Goal: Task Accomplishment & Management: Use online tool/utility

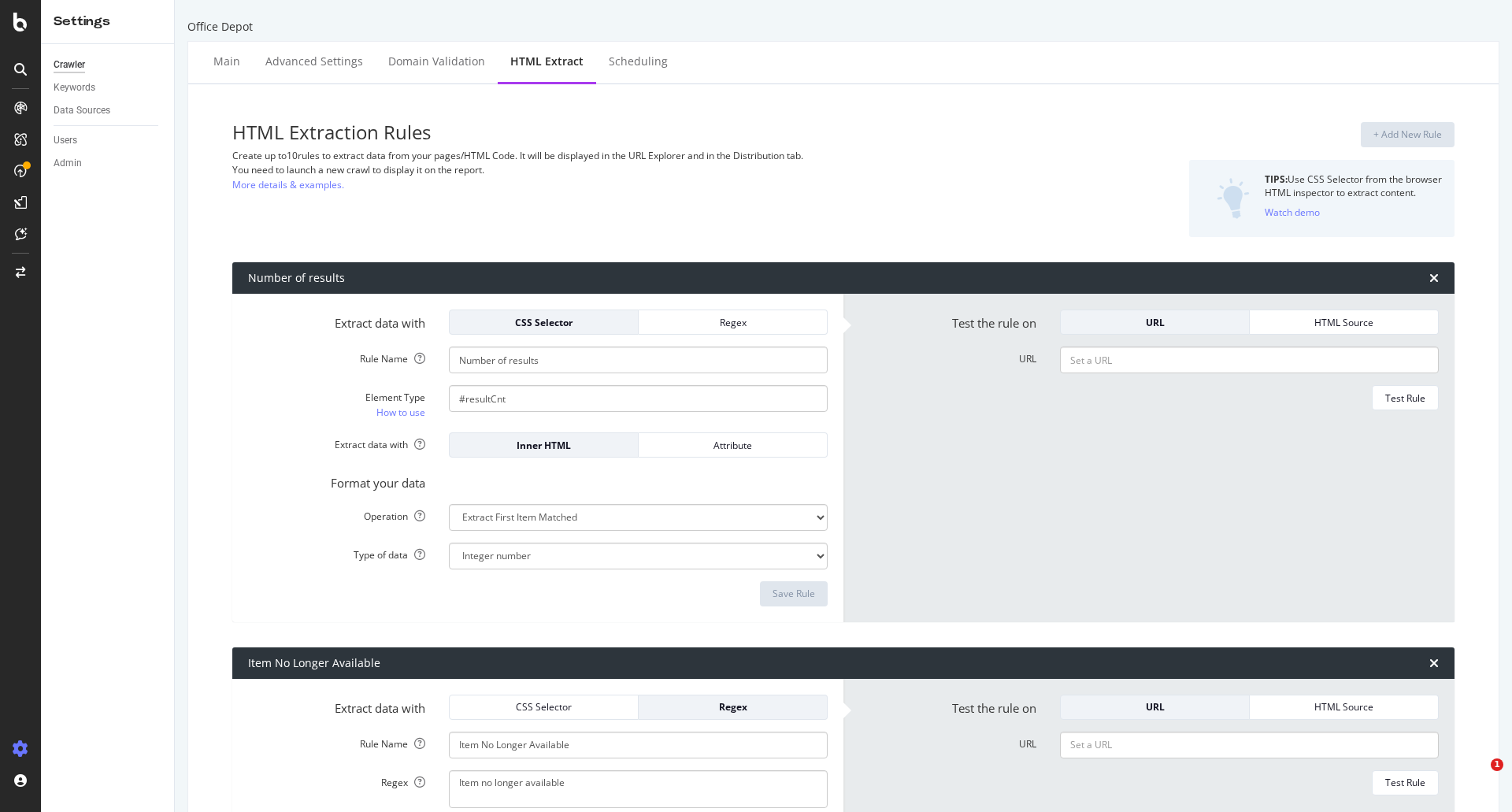
select select "i"
select select "exist"
select select "count"
select select "exist"
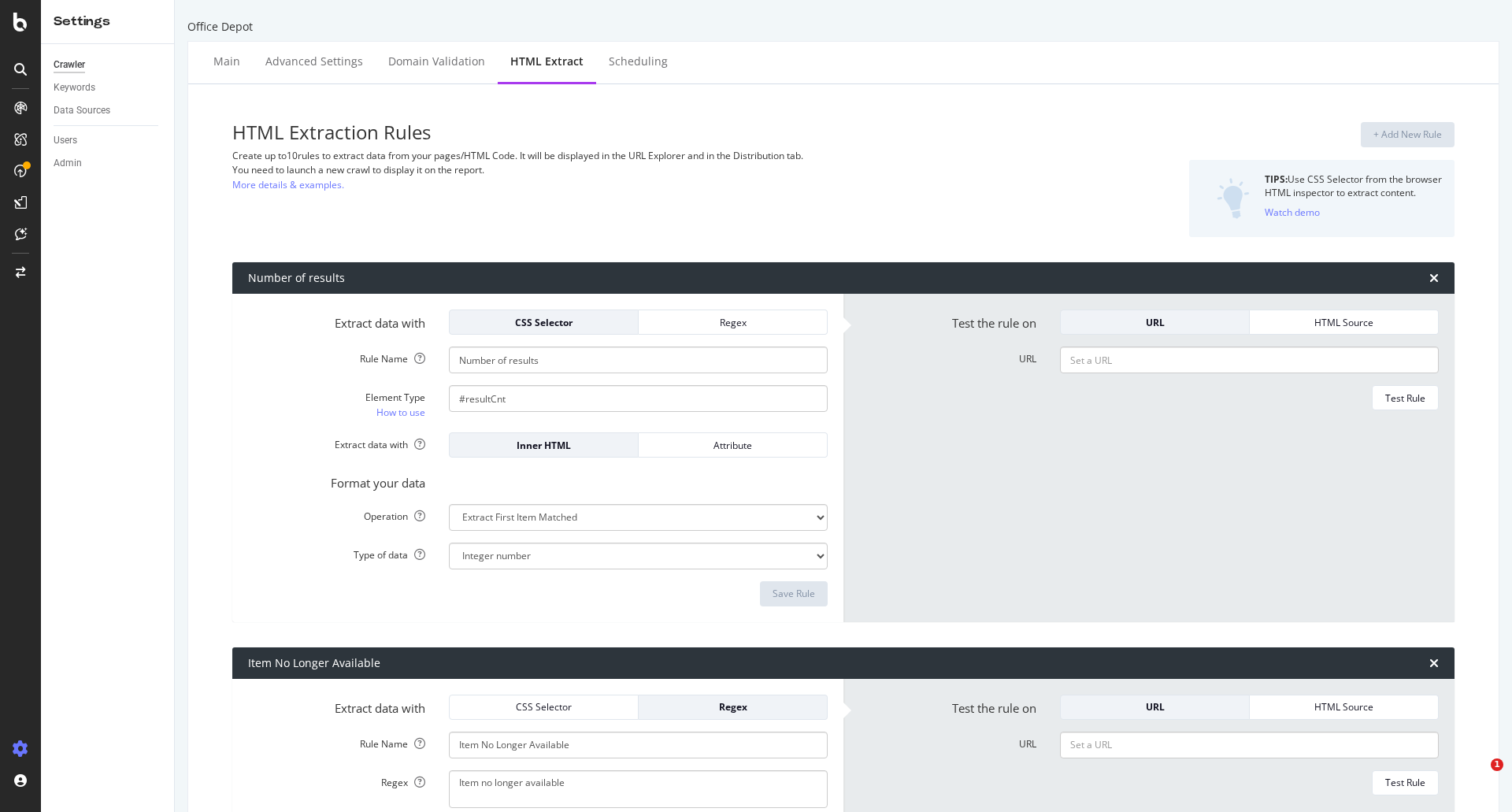
select select "exist"
select select "list"
select select "count"
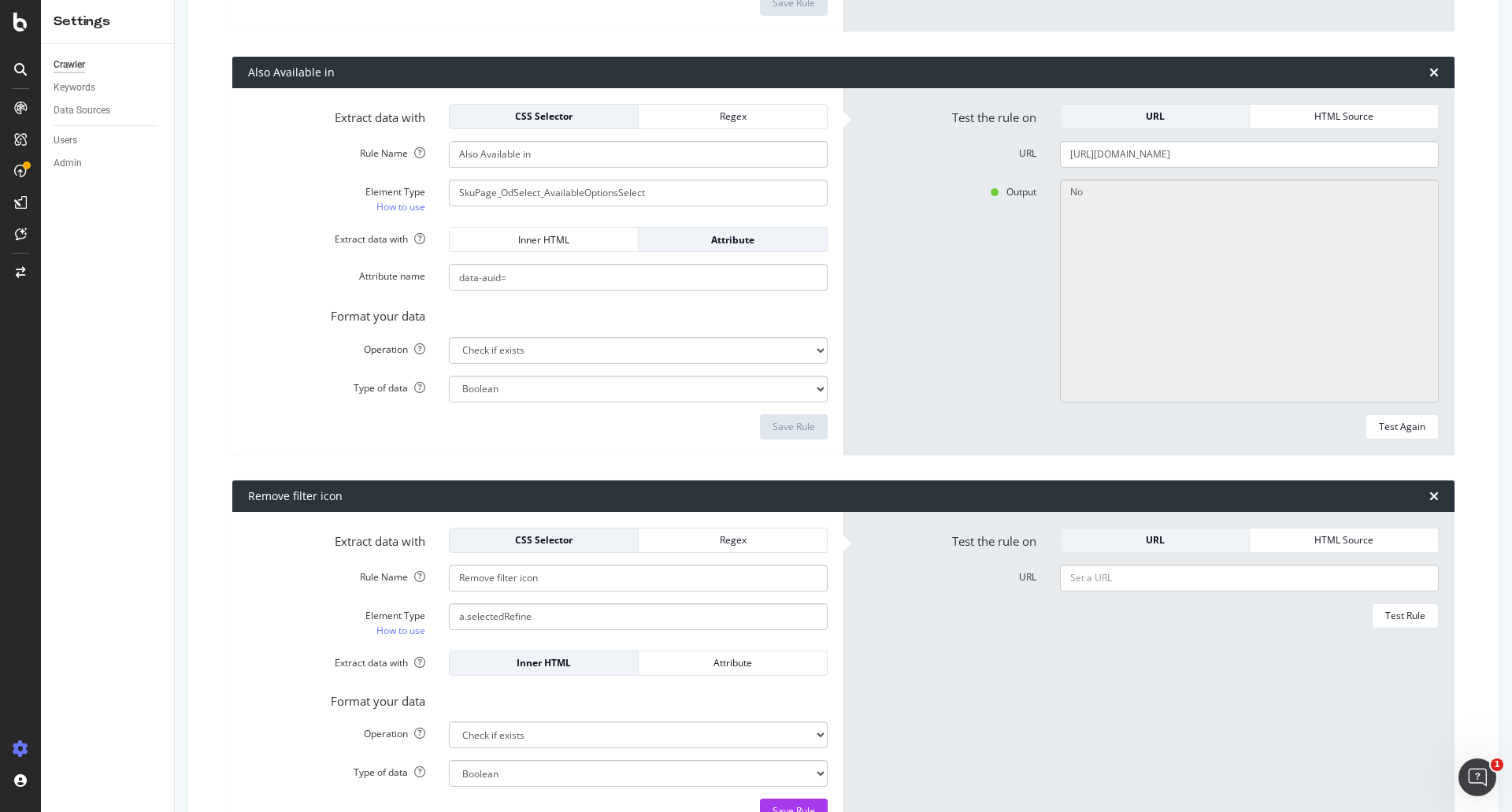
scroll to position [2060, 0]
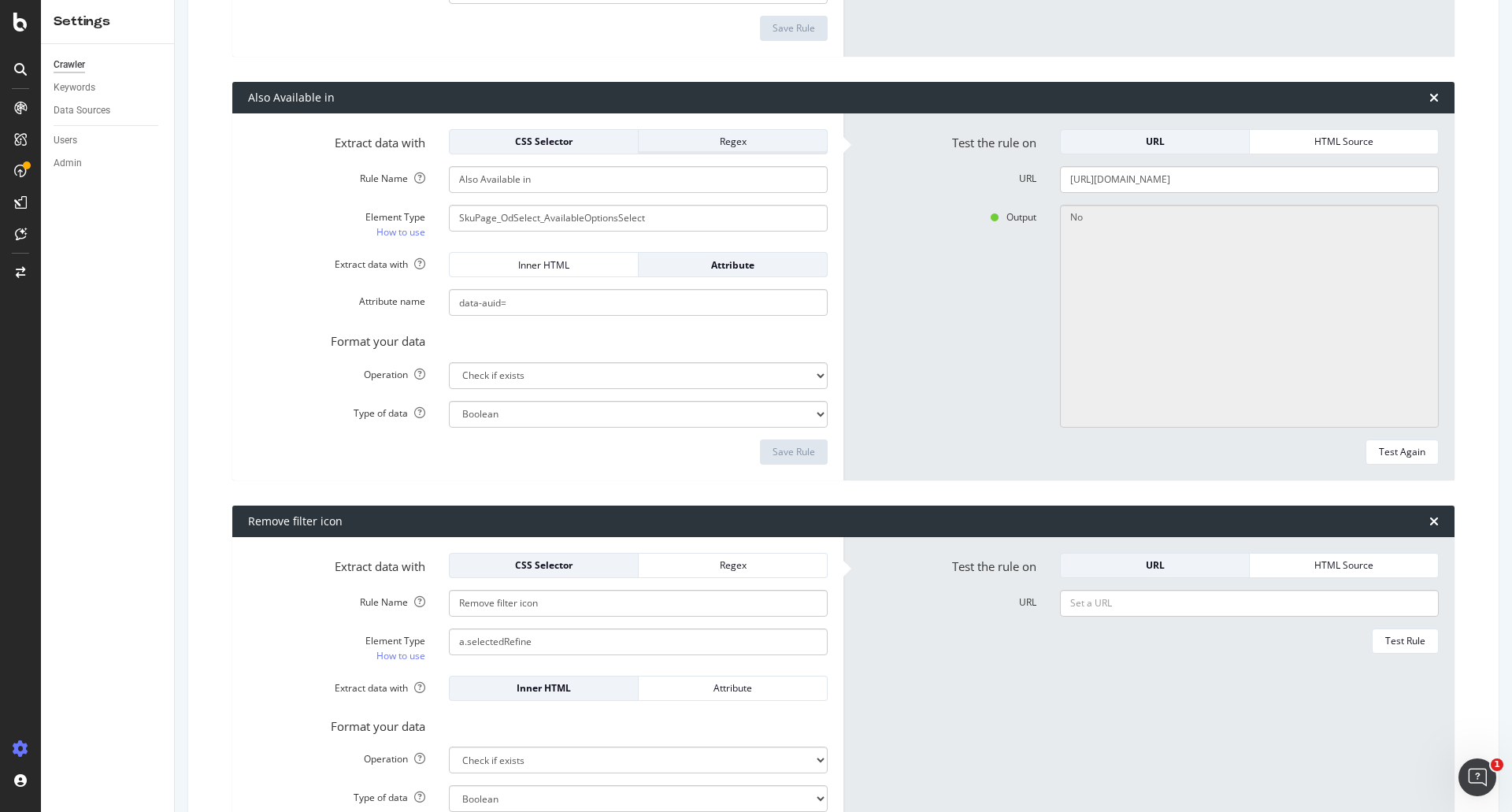
click at [742, 142] on div "Regex" at bounding box center [732, 140] width 163 height 13
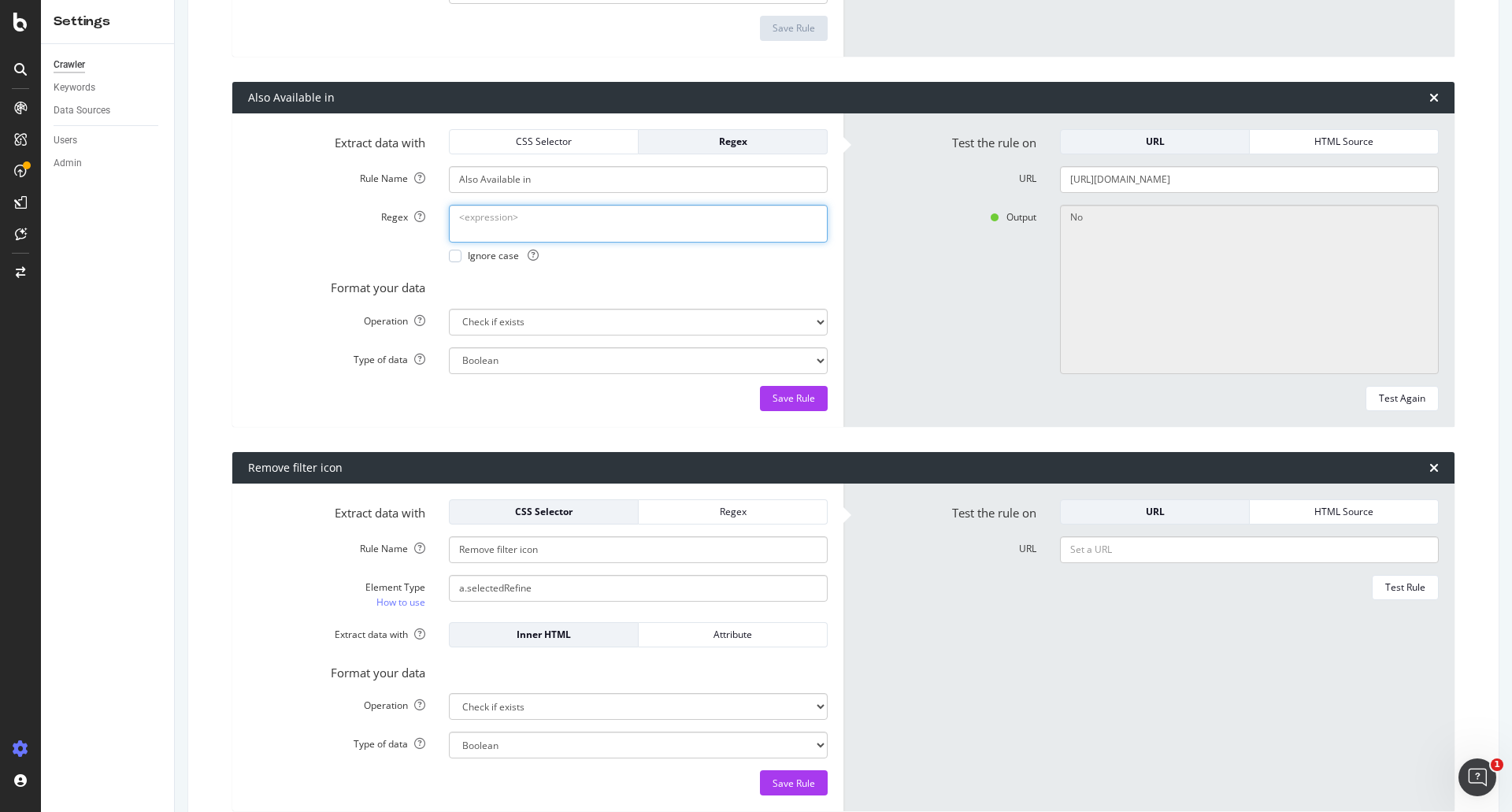
click at [589, 217] on textarea "Regex" at bounding box center [638, 223] width 378 height 38
click at [535, 148] on div "CSS Selector" at bounding box center [543, 140] width 163 height 13
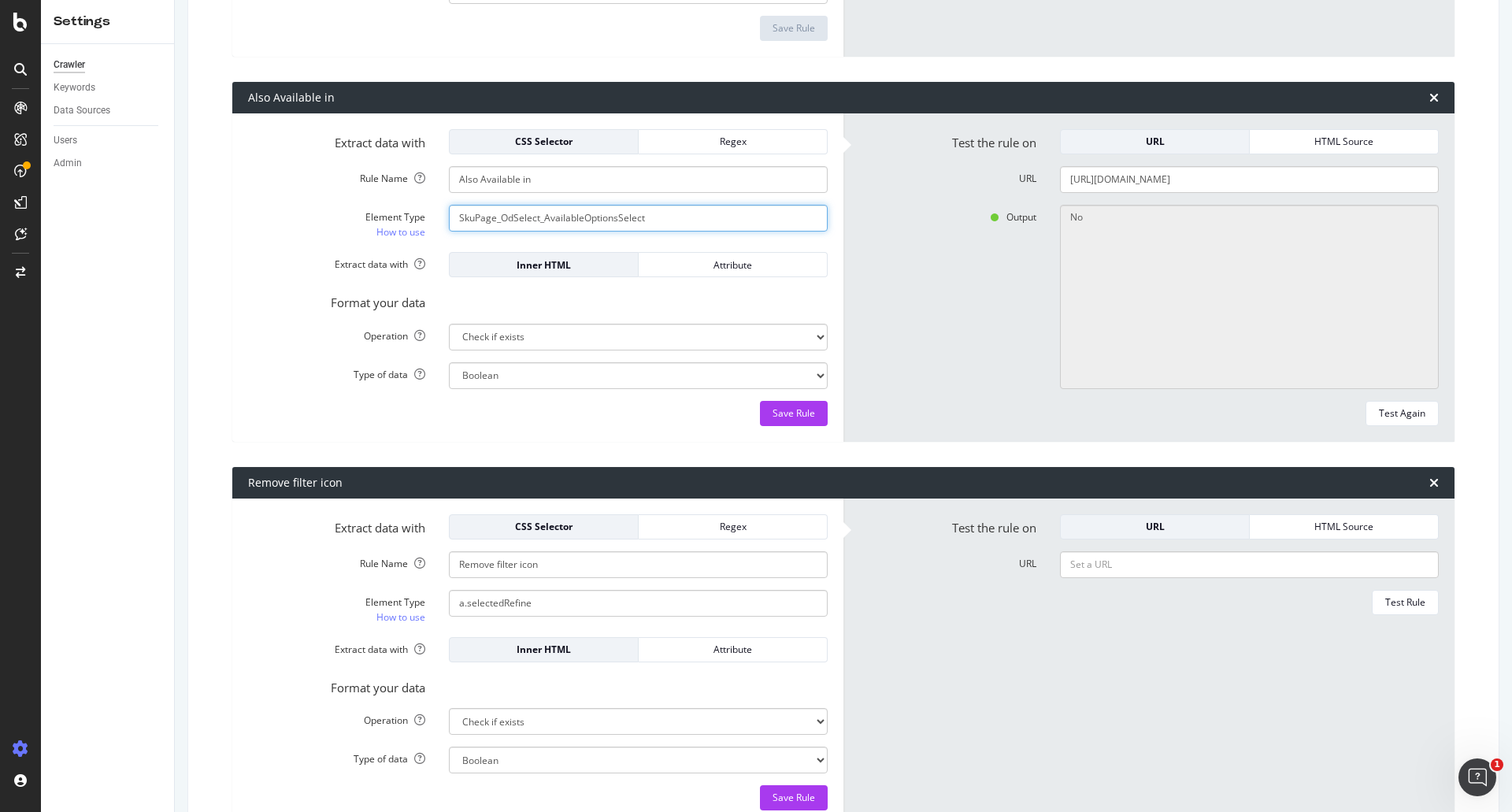
click at [540, 208] on input "SkuPage_OdSelect_AvailableOptionsSelect" at bounding box center [638, 218] width 378 height 27
click at [755, 135] on div "Regex" at bounding box center [732, 140] width 163 height 13
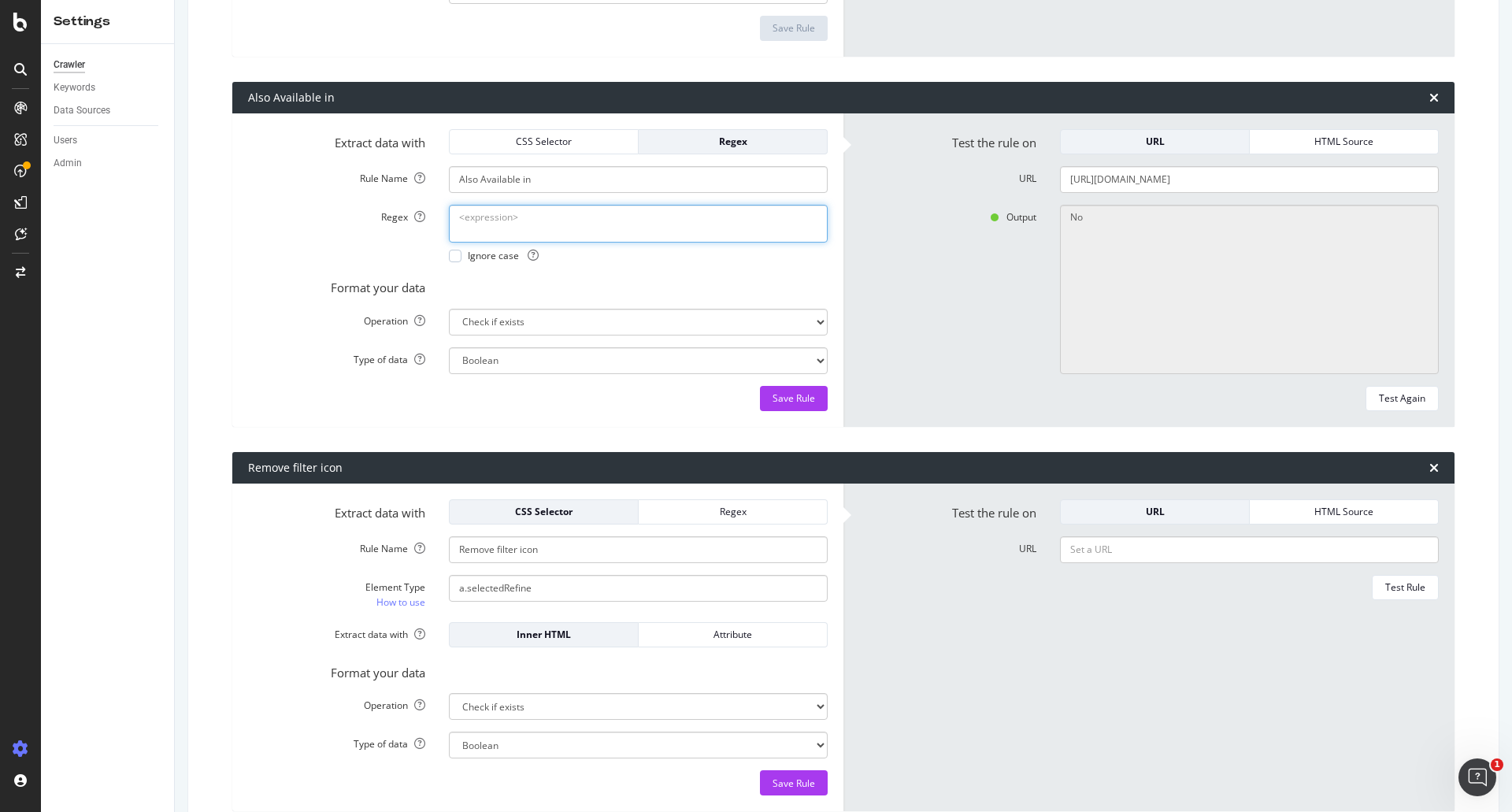
click at [589, 216] on textarea "Regex" at bounding box center [638, 223] width 378 height 38
paste textarea "SkuPage_OdSelect_AvailableOptionsSelect"
click at [773, 390] on div "Save Rule" at bounding box center [793, 398] width 43 height 24
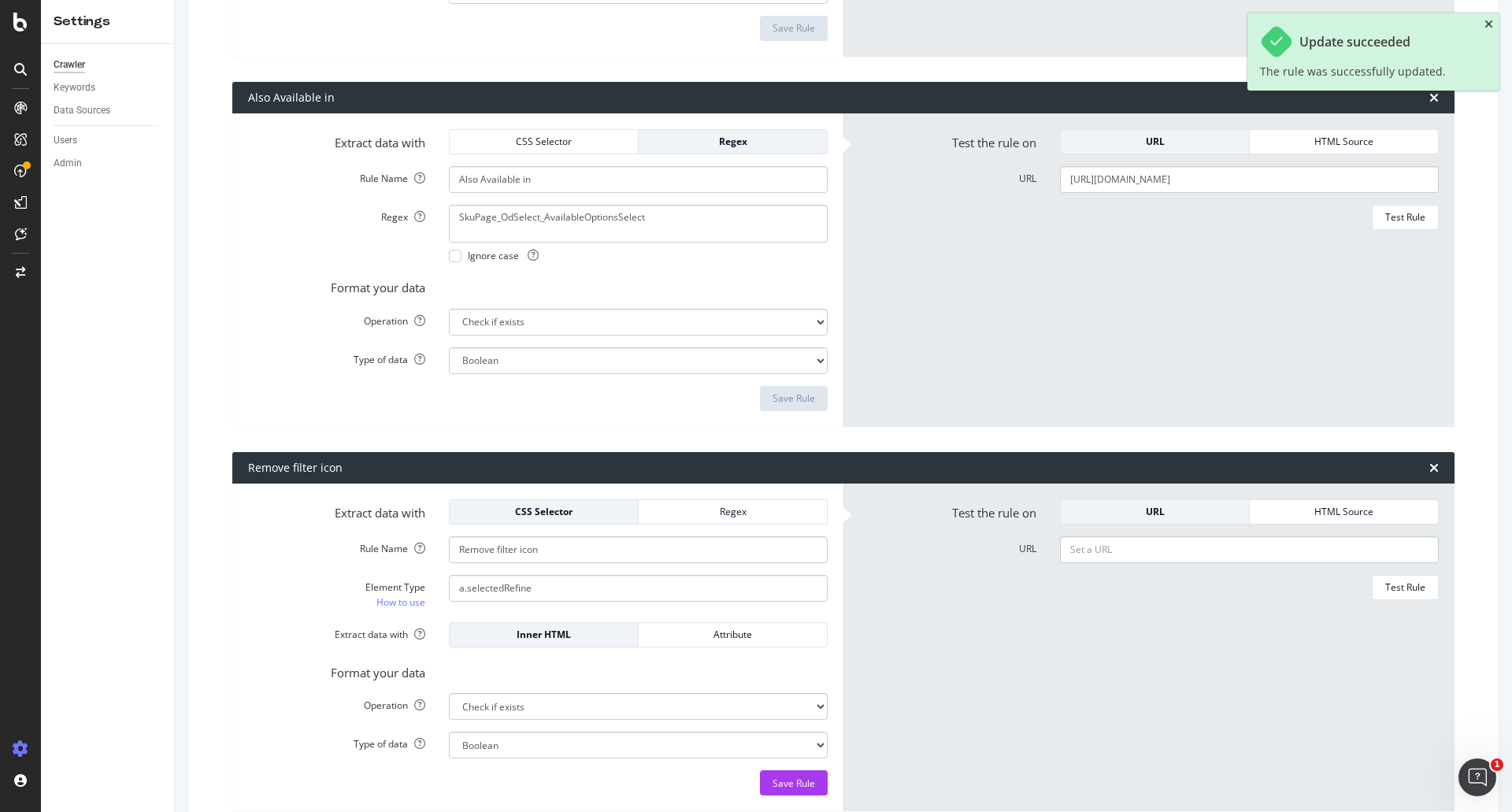
click at [1489, 25] on icon "close toast" at bounding box center [1488, 24] width 9 height 11
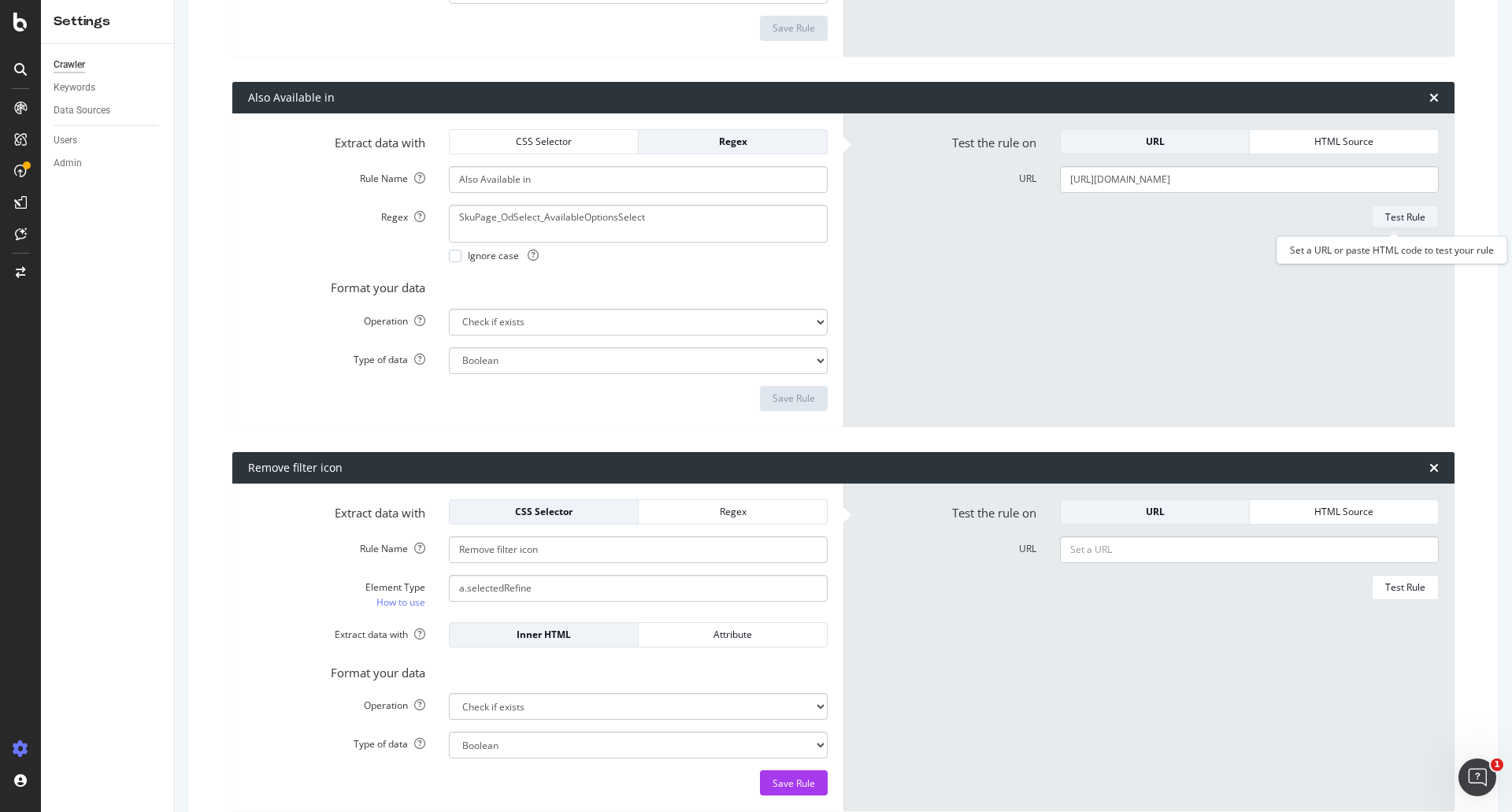
click at [1385, 215] on div "Test Rule" at bounding box center [1405, 216] width 40 height 13
click at [1240, 186] on input "[URL][DOMAIN_NAME]" at bounding box center [1249, 180] width 378 height 27
click at [626, 218] on textarea "SkuPage_OdSelect_AvailableOptionsSelect" at bounding box center [638, 223] width 378 height 38
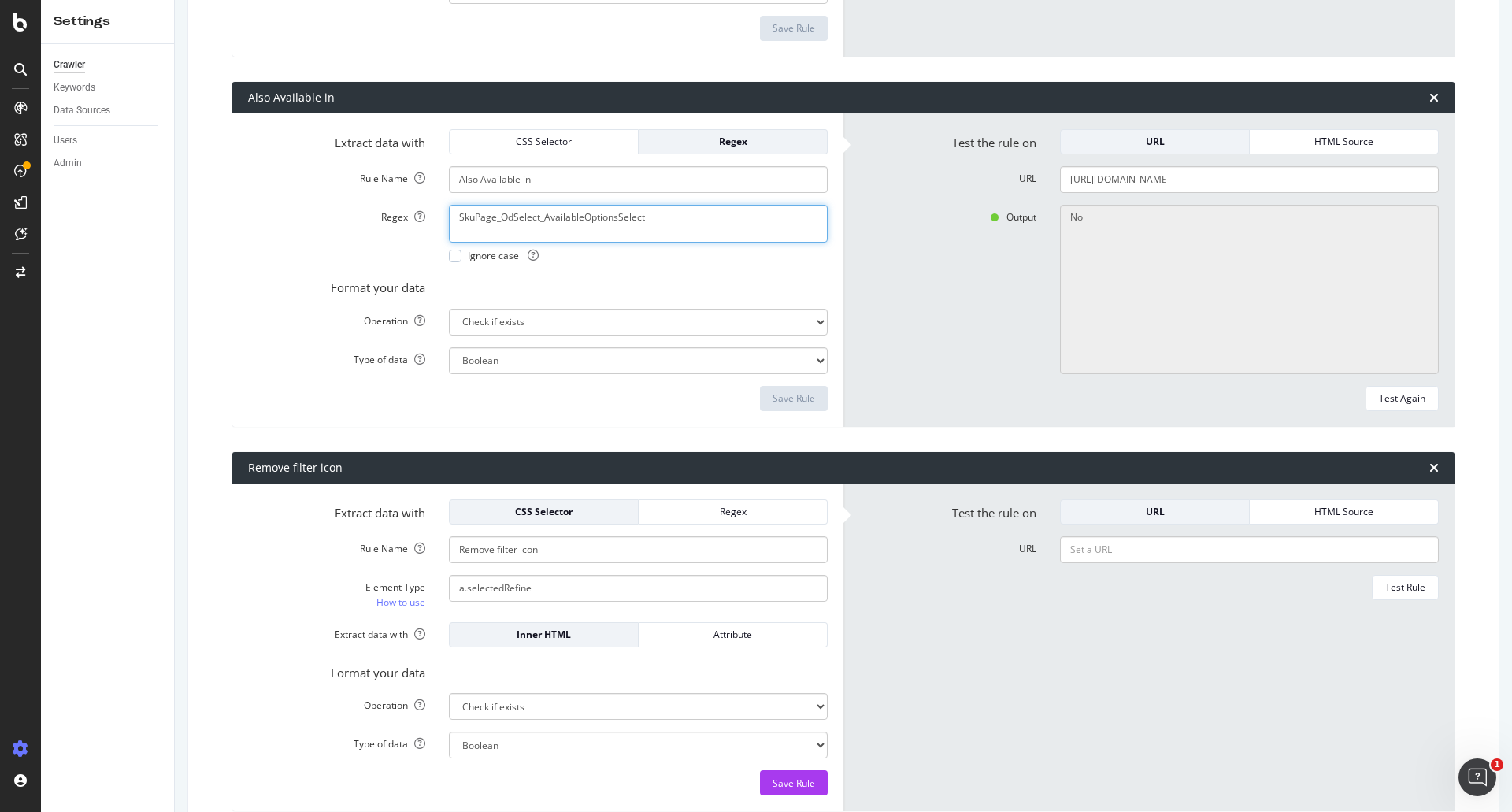
click at [626, 218] on textarea "SkuPage_OdSelect_AvailableOptionsSelect" at bounding box center [638, 223] width 378 height 38
paste textarea "<div data-auid="available-options" class="available-options-skupage">Also avail…"
drag, startPoint x: 640, startPoint y: 218, endPoint x: 413, endPoint y: 215, distance: 227.0
click at [413, 215] on div "Regex <div data-auid="available-options" class="available-options-skupage">Also…" at bounding box center [538, 234] width 603 height 58
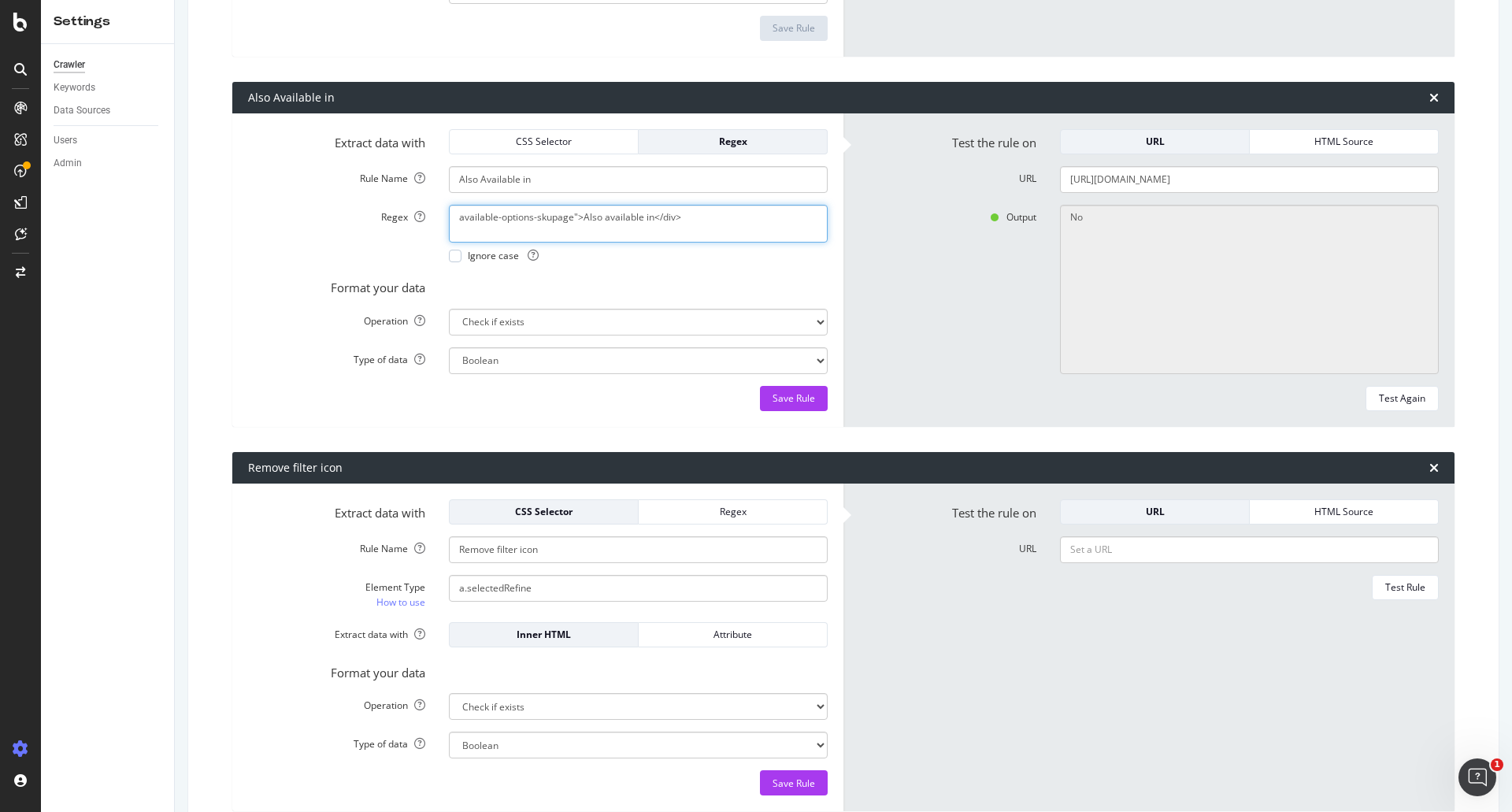
click at [573, 215] on textarea "available-options-skupage">Also available in</div>" at bounding box center [638, 223] width 378 height 38
drag, startPoint x: 606, startPoint y: 216, endPoint x: 709, endPoint y: 223, distance: 103.2
click at [709, 223] on textarea "available-options-skupage">Also available in</div>" at bounding box center [638, 223] width 378 height 38
type textarea "available-options-skupage"
click at [787, 390] on div "Save Rule" at bounding box center [793, 398] width 43 height 24
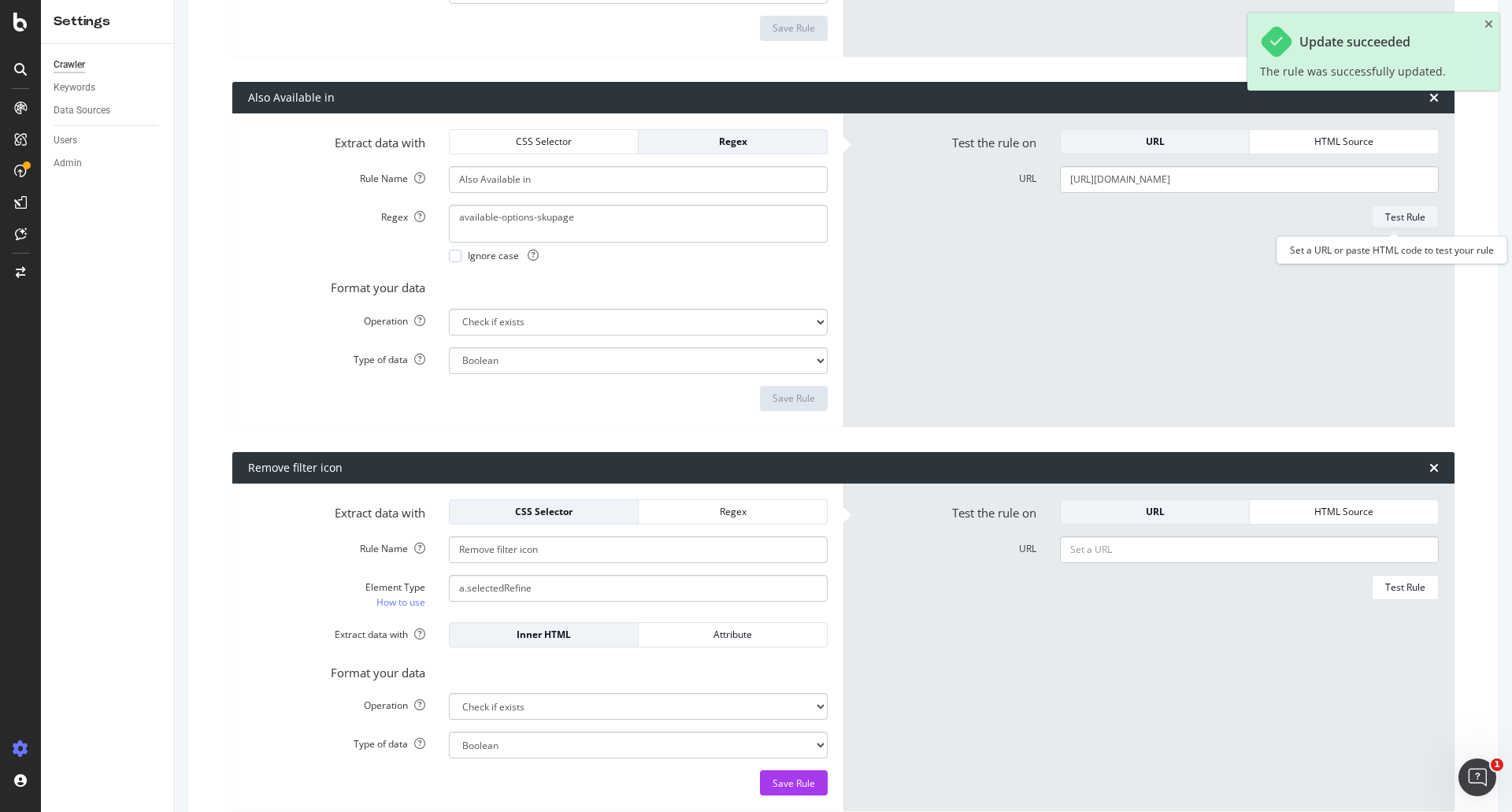
click at [1392, 223] on div "Test Rule" at bounding box center [1405, 216] width 40 height 13
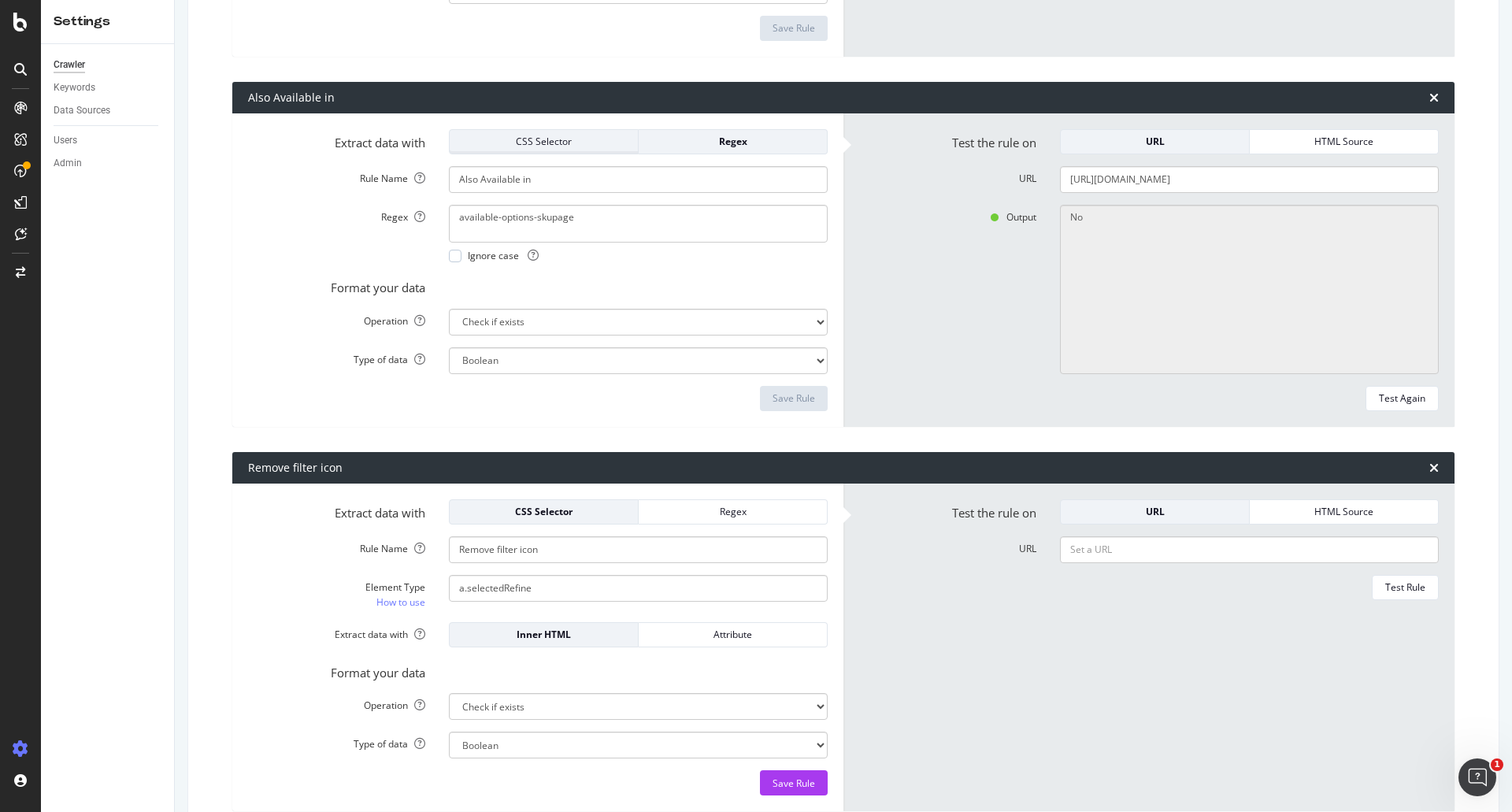
click at [521, 140] on div "CSS Selector" at bounding box center [543, 140] width 163 height 13
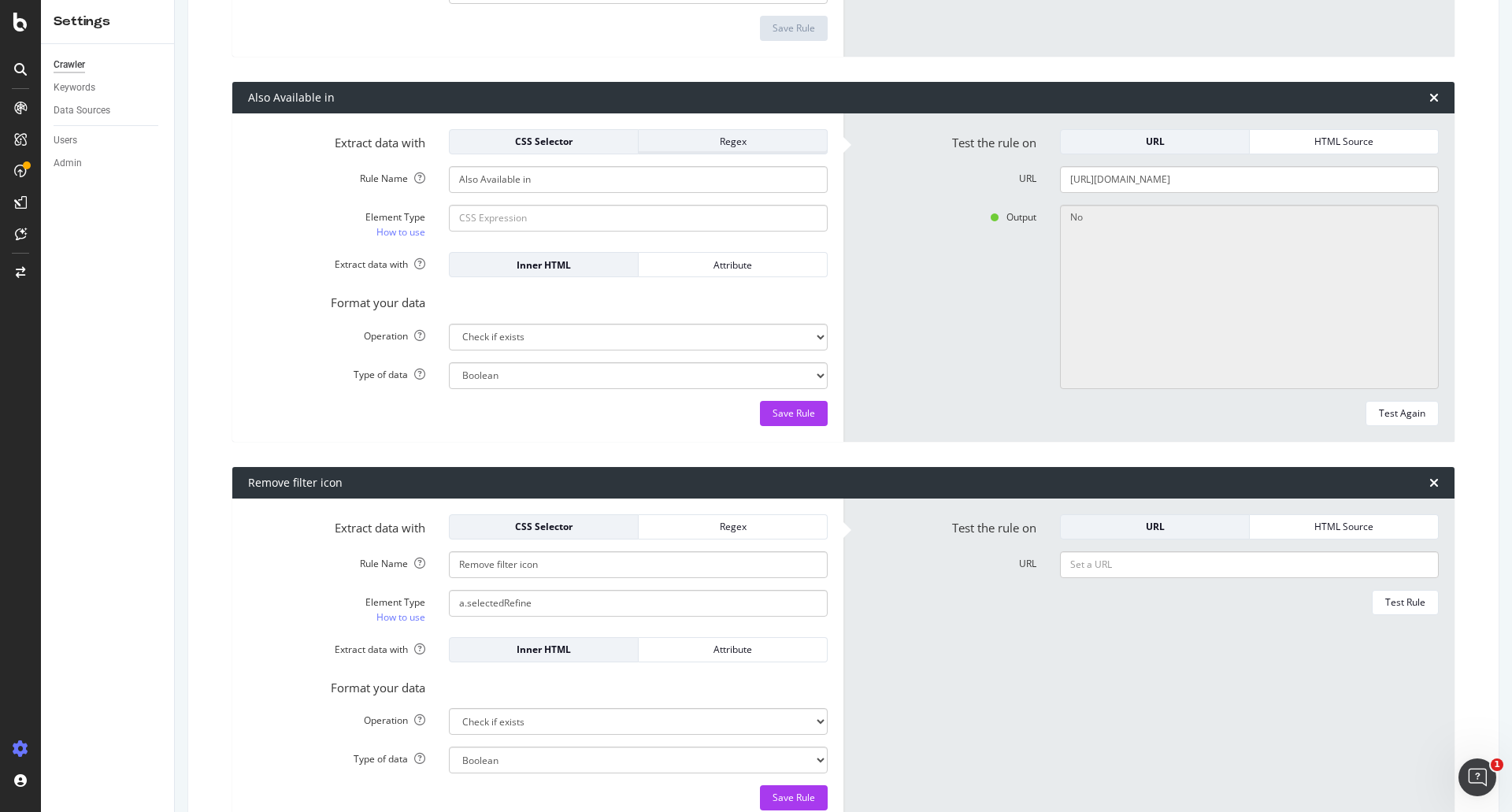
click at [726, 140] on div "Regex" at bounding box center [732, 140] width 163 height 13
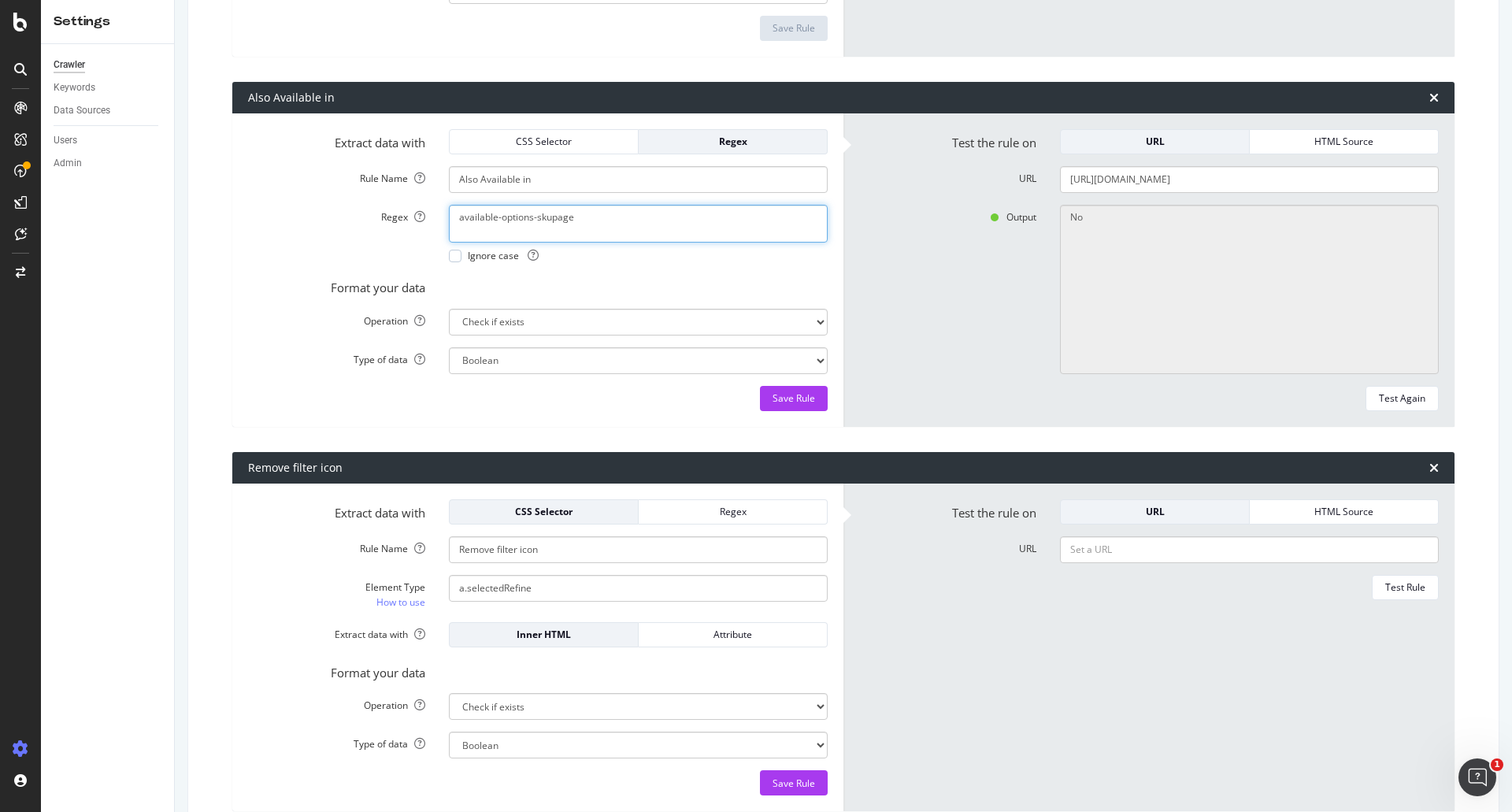
click at [564, 218] on textarea "available-options-skupage" at bounding box center [638, 223] width 378 height 38
click at [556, 147] on div "CSS Selector" at bounding box center [543, 140] width 163 height 13
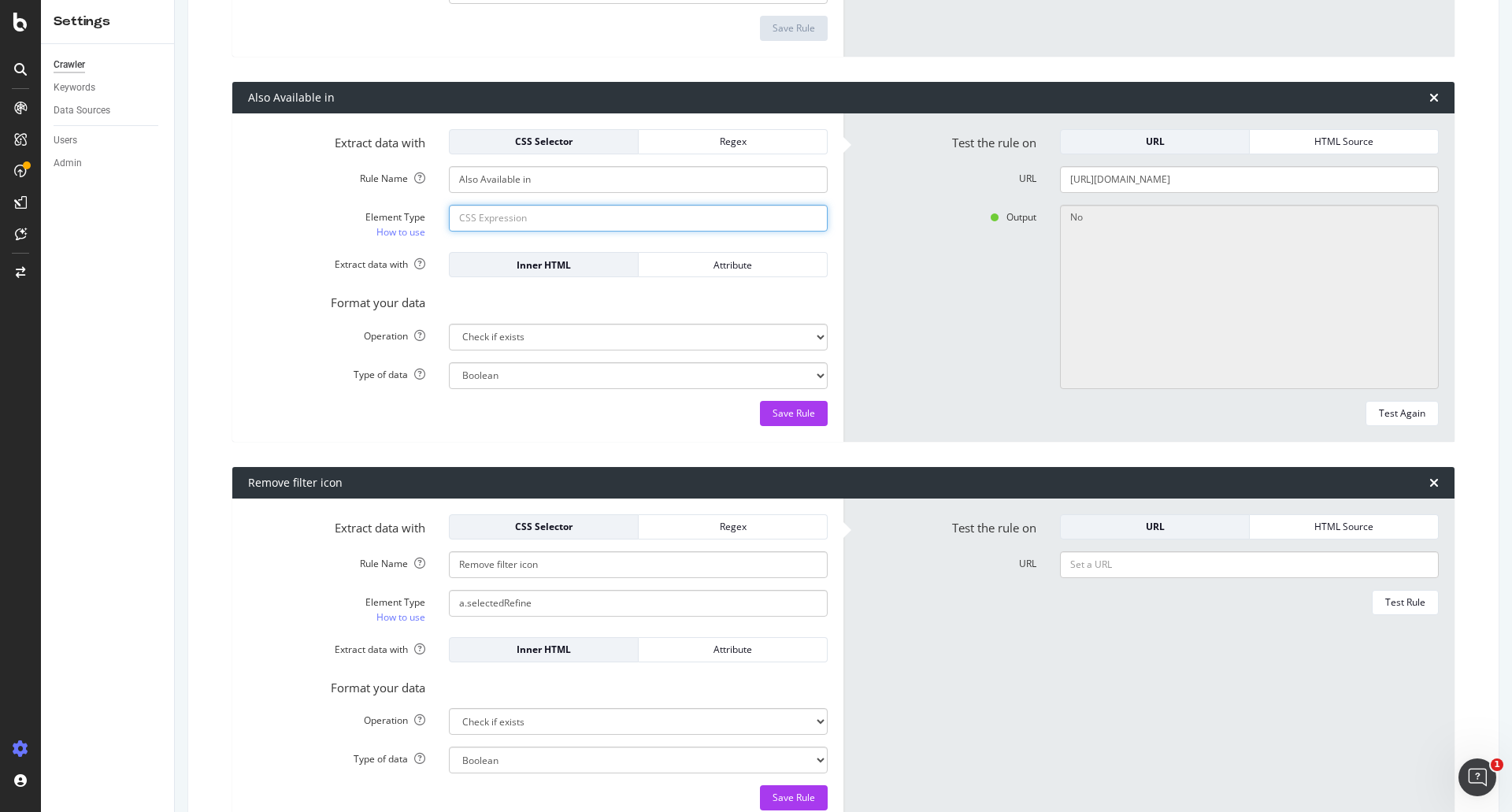
click at [515, 220] on input "Element Type How to use" at bounding box center [638, 218] width 378 height 27
paste input "available-options-skupage"
type input "available-options-skupage"
click at [800, 413] on div "Save Rule" at bounding box center [793, 413] width 43 height 13
